Goal: Task Accomplishment & Management: Complete application form

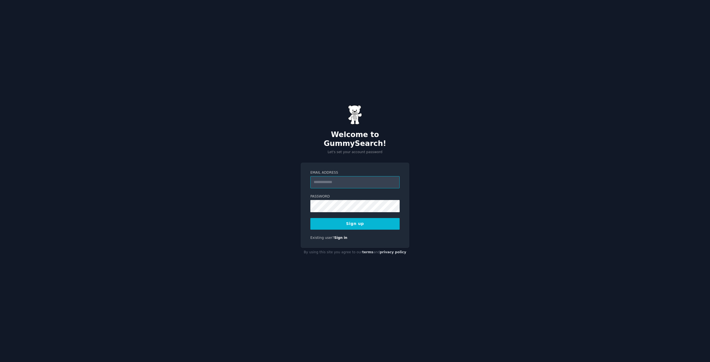
click at [338, 176] on input "Email Address" at bounding box center [354, 182] width 89 height 12
type input "**********"
click at [357, 227] on div "**********" at bounding box center [355, 205] width 109 height 86
click at [362, 218] on button "Sign up" at bounding box center [354, 224] width 89 height 12
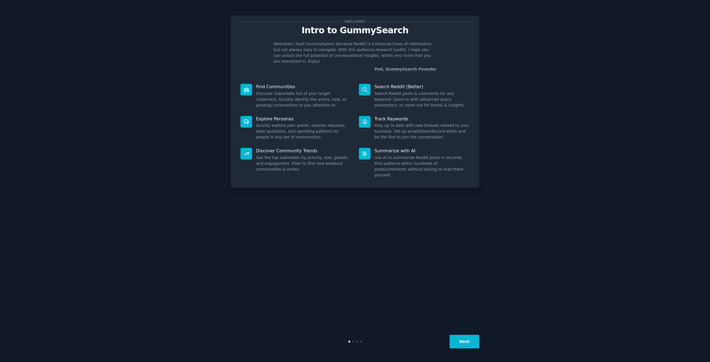
click at [458, 339] on button "Next" at bounding box center [465, 342] width 30 height 14
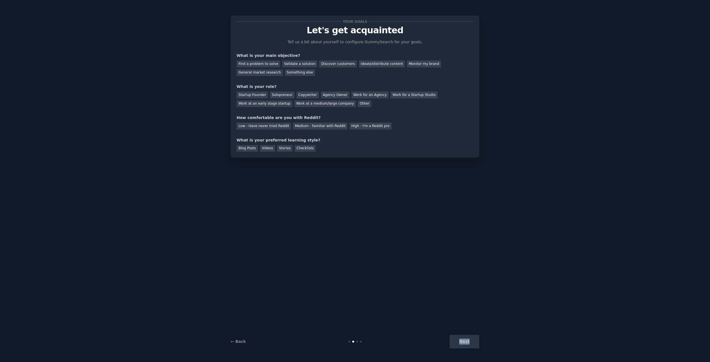
click at [458, 339] on div "Next" at bounding box center [437, 342] width 83 height 14
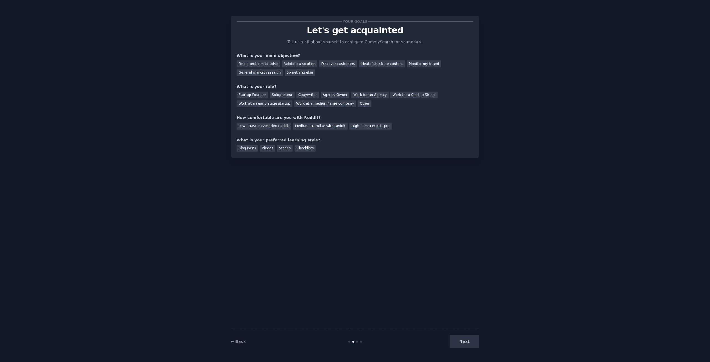
click at [395, 223] on div "Your goals Let's get acquainted Tell us a bit about yourself to configure Gummy…" at bounding box center [355, 181] width 248 height 346
click at [392, 161] on div "Your goals Let's get acquainted Tell us a bit about yourself to configure Gummy…" at bounding box center [355, 181] width 248 height 346
click at [328, 116] on div "How comfortable are you with Reddit?" at bounding box center [355, 118] width 237 height 6
click at [395, 69] on div "Find a problem to solve Validate a solution Discover customers Ideate/distribut…" at bounding box center [355, 67] width 237 height 17
click at [293, 75] on div "Find a problem to solve Validate a solution Discover customers Ideate/distribut…" at bounding box center [355, 67] width 237 height 17
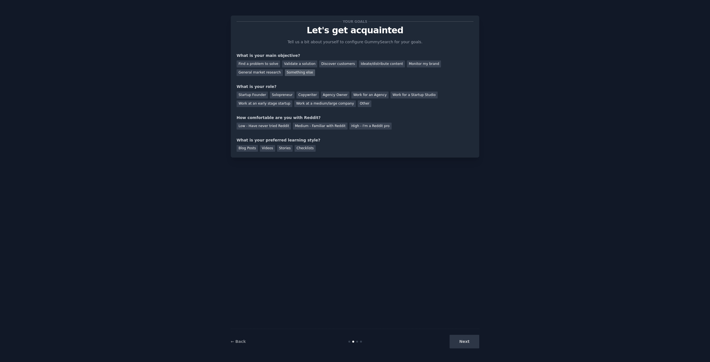
click at [285, 73] on div "Something else" at bounding box center [300, 72] width 30 height 7
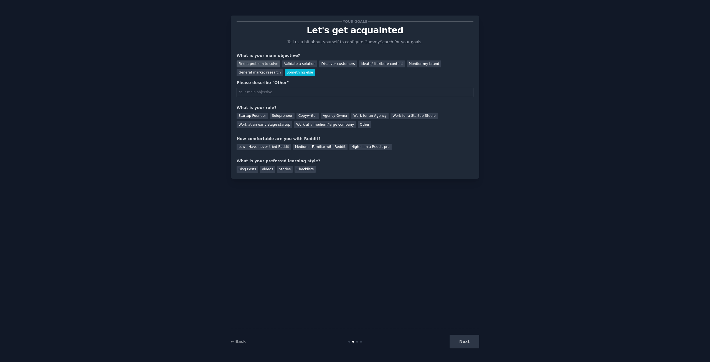
click at [263, 65] on div "Find a problem to solve" at bounding box center [259, 63] width 44 height 7
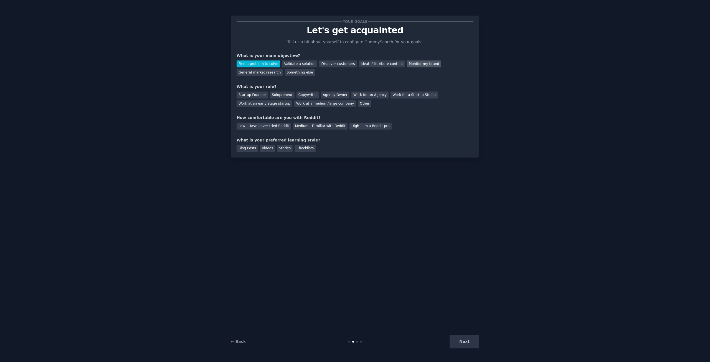
click at [407, 67] on div "Monitor my brand" at bounding box center [424, 63] width 34 height 7
click at [283, 69] on div "General market research" at bounding box center [260, 72] width 46 height 7
click at [249, 64] on div "Find a problem to solve" at bounding box center [259, 63] width 44 height 7
click at [251, 95] on div "Startup Founder" at bounding box center [252, 95] width 31 height 7
click at [250, 126] on div "Low - Have never tried Reddit" at bounding box center [264, 126] width 54 height 7
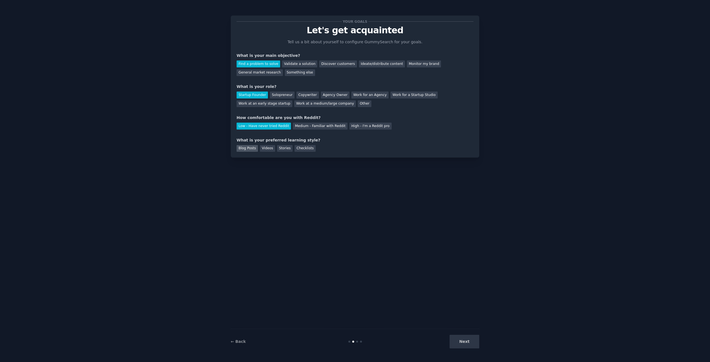
click at [248, 149] on div "Blog Posts" at bounding box center [247, 148] width 21 height 7
click at [472, 339] on button "Next" at bounding box center [465, 342] width 30 height 14
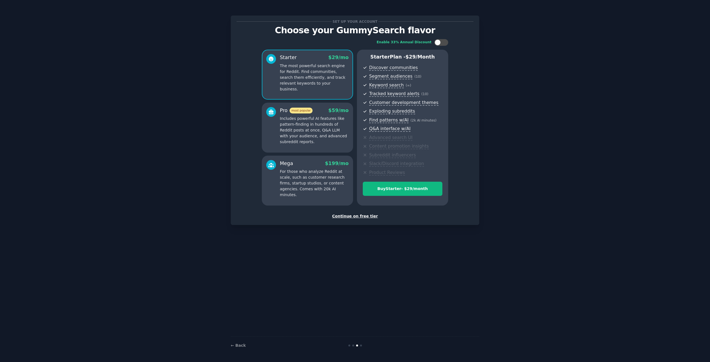
click at [351, 216] on div "Continue on free tier" at bounding box center [355, 216] width 237 height 6
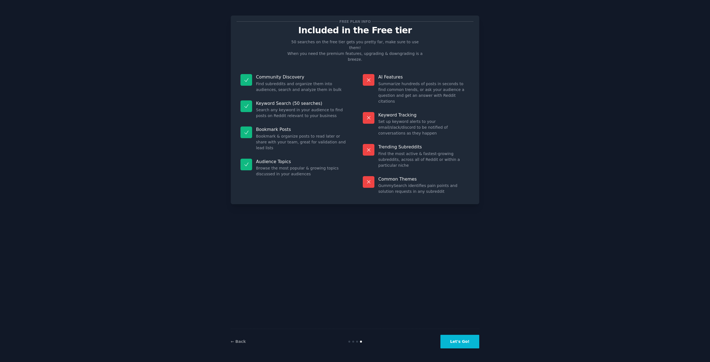
click at [465, 341] on button "Let's Go!" at bounding box center [459, 342] width 39 height 14
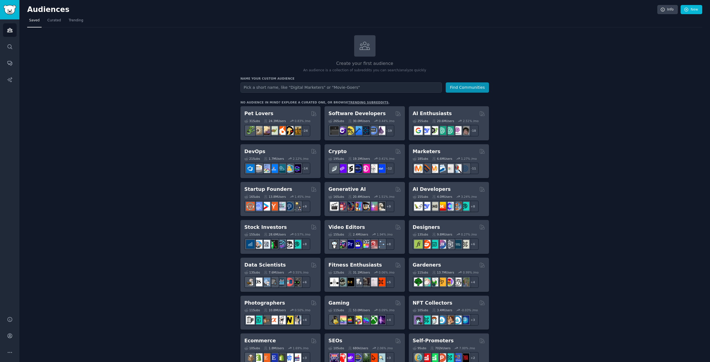
click at [227, 56] on div "Create your first audience An audience is a collection of subreddits you can se…" at bounding box center [364, 337] width 675 height 604
click at [428, 192] on h2 "AI Developers" at bounding box center [432, 189] width 38 height 7
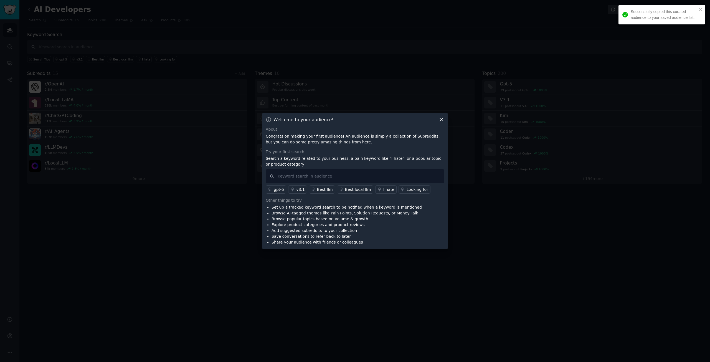
click at [442, 118] on icon at bounding box center [441, 120] width 6 height 6
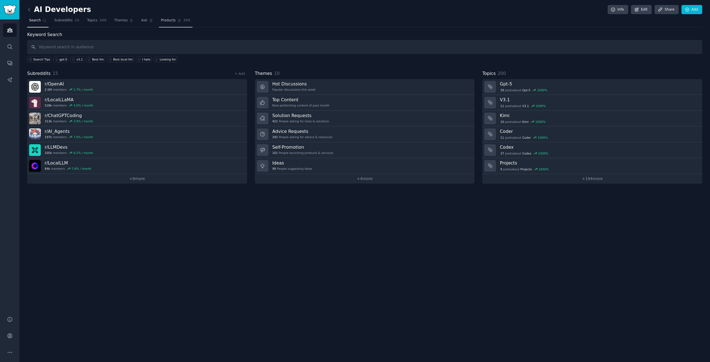
click at [162, 22] on span "Products" at bounding box center [168, 20] width 15 height 5
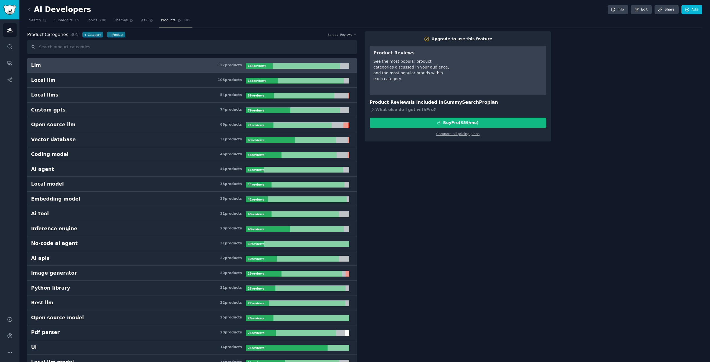
click at [73, 67] on h3 "Llm 127 product s" at bounding box center [138, 65] width 215 height 7
click at [32, 21] on span "Search" at bounding box center [35, 20] width 12 height 5
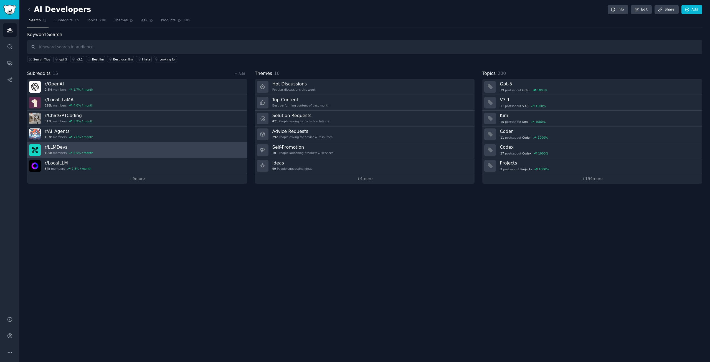
click at [113, 151] on link "r/ LLMDevs 105k members 6.5 % / month" at bounding box center [137, 150] width 220 height 16
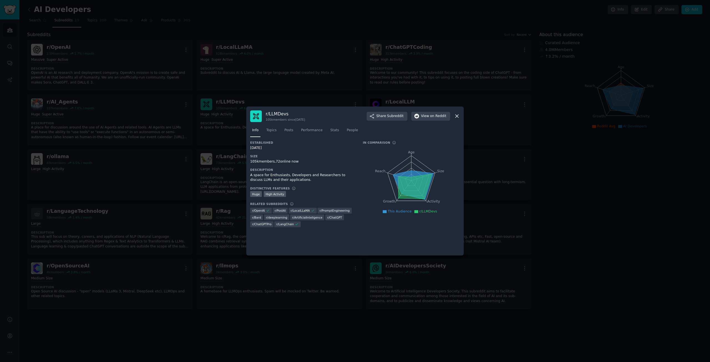
click at [457, 115] on icon at bounding box center [457, 116] width 6 height 6
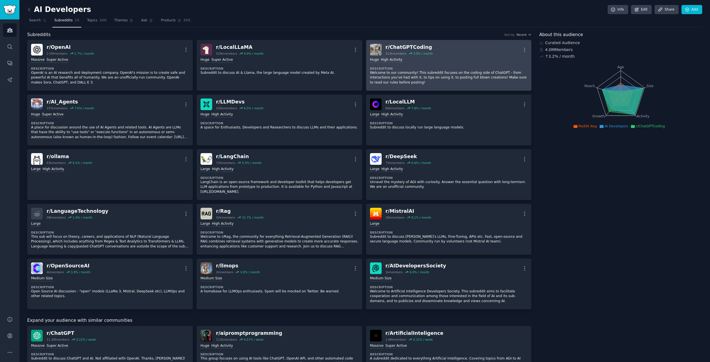
click at [446, 68] on dt "Description" at bounding box center [449, 69] width 158 height 4
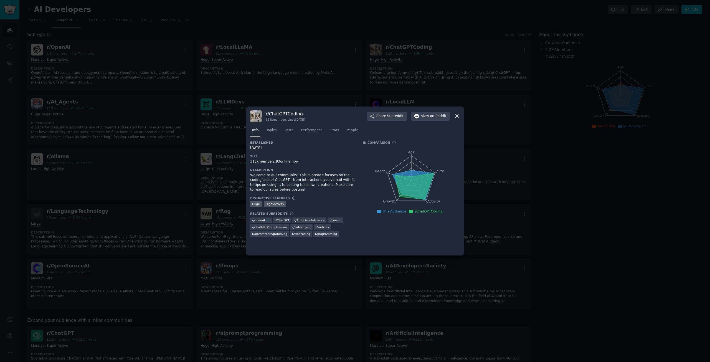
click at [461, 117] on div "r/ ChatGPTCoding 313k members since [DATE] Share Subreddit View on Reddit Info …" at bounding box center [354, 180] width 217 height 149
click at [457, 112] on div "r/ ChatGPTCoding 313k members since [DATE] Share Subreddit View on Reddit" at bounding box center [355, 116] width 210 height 12
